Goal: Browse casually

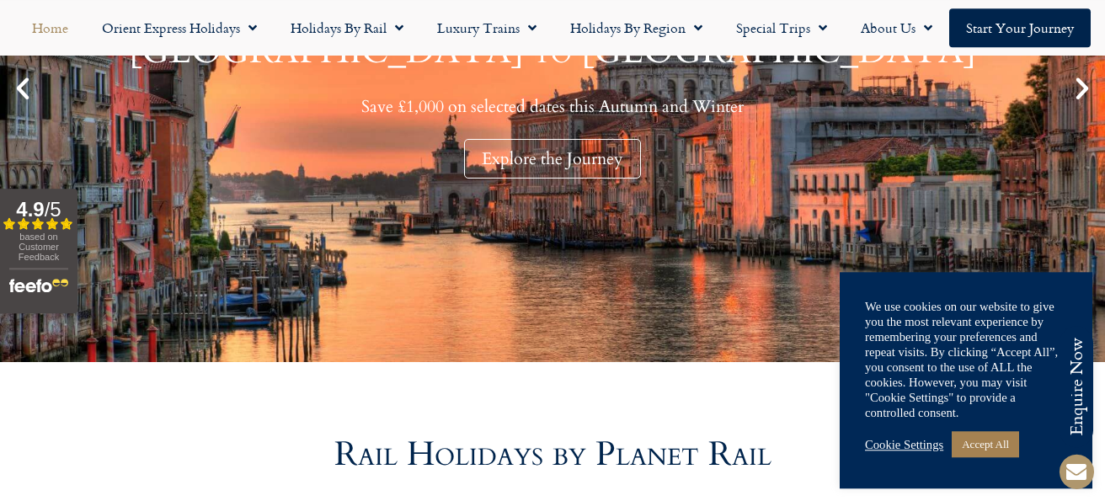
scroll to position [373, 0]
click at [990, 439] on link "Accept All" at bounding box center [984, 444] width 67 height 26
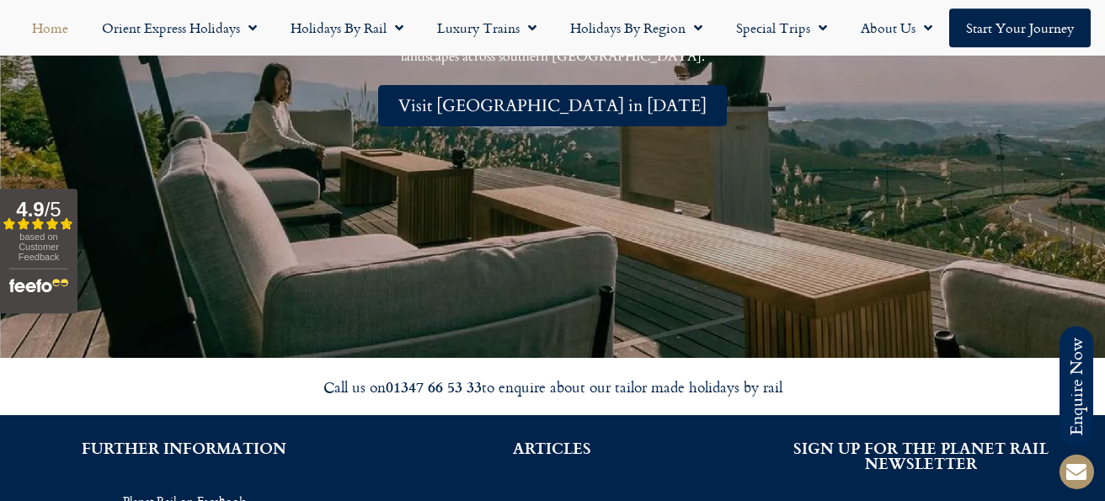
scroll to position [3761, 0]
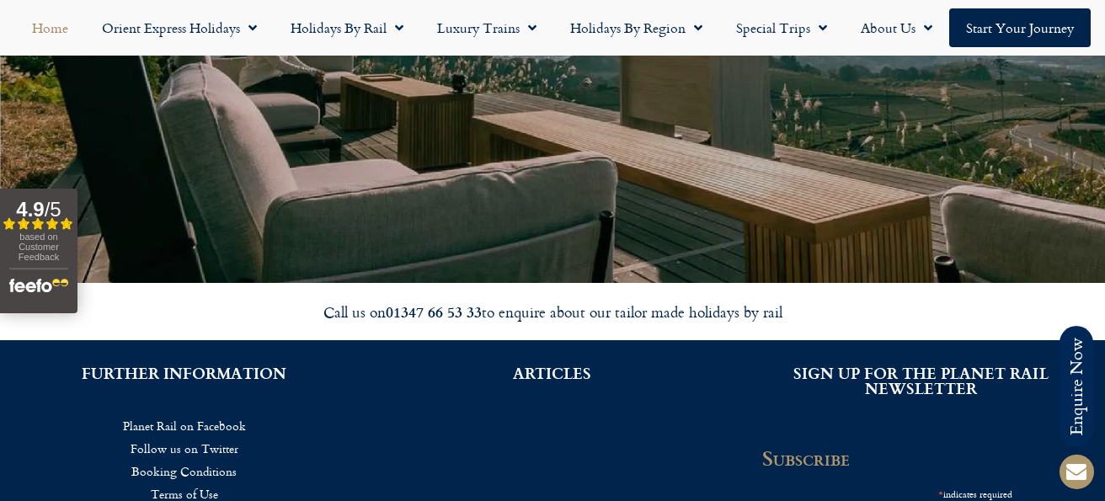
click at [230, 414] on link "Planet Rail on Facebook" at bounding box center [183, 425] width 317 height 23
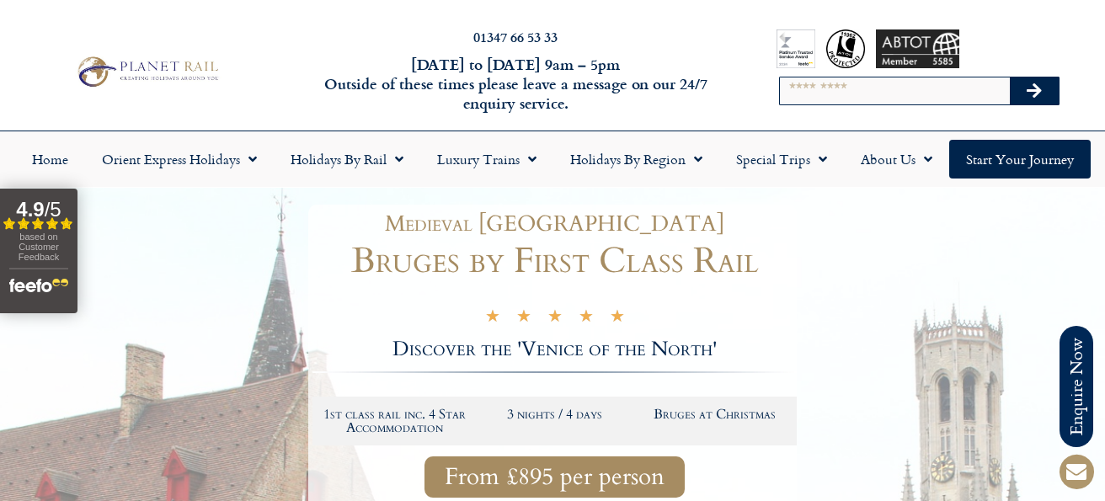
click at [249, 457] on div at bounding box center [552, 466] width 1105 height 557
click at [215, 464] on div at bounding box center [552, 466] width 1105 height 557
